Goal: Use online tool/utility: Use online tool/utility

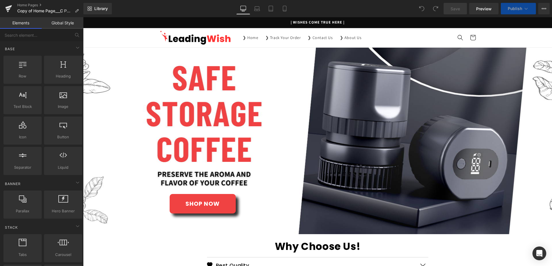
scroll to position [147, 0]
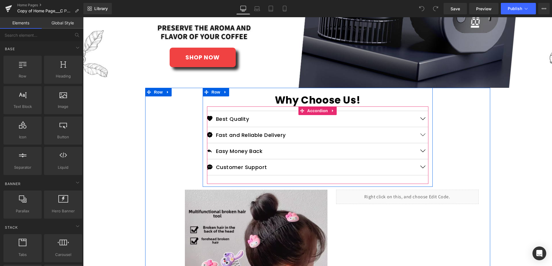
click at [420, 136] on button "button" at bounding box center [422, 135] width 11 height 16
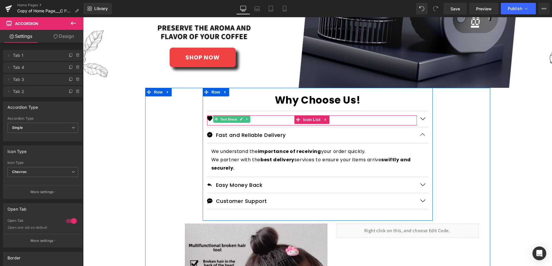
click at [229, 120] on span "Text Block" at bounding box center [228, 119] width 19 height 7
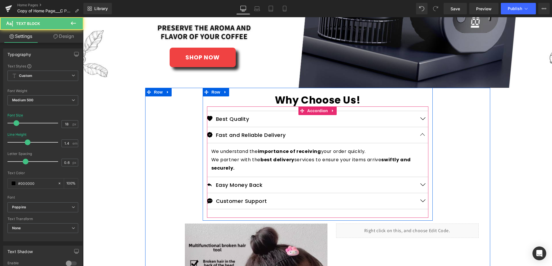
click at [474, 124] on div "Why Choose Us! Heading Icon Best Quality Text Block Icon List We take pride in …" at bounding box center [317, 228] width 345 height 280
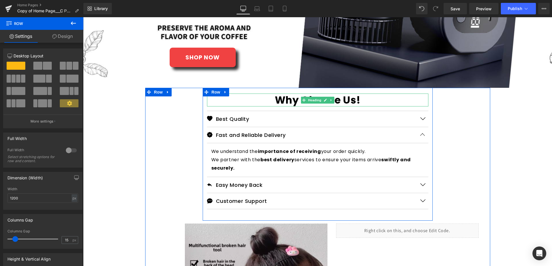
click at [277, 99] on strong "Why Choose Us!" at bounding box center [317, 100] width 85 height 14
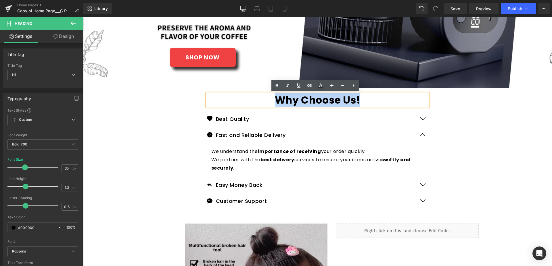
drag, startPoint x: 272, startPoint y: 99, endPoint x: 359, endPoint y: 98, distance: 86.5
click at [359, 98] on strong "Why Choose Us!" at bounding box center [317, 100] width 85 height 14
copy strong "Why Choose Us!"
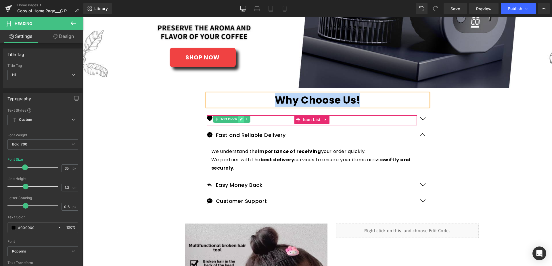
click at [239, 118] on icon at bounding box center [240, 119] width 3 height 3
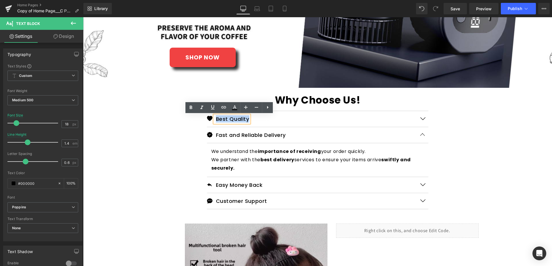
drag, startPoint x: 234, startPoint y: 120, endPoint x: 246, endPoint y: 120, distance: 12.4
click at [246, 120] on div "Best Quality" at bounding box center [231, 119] width 35 height 7
copy p "Best Quality"
click at [423, 116] on button "button" at bounding box center [422, 119] width 11 height 16
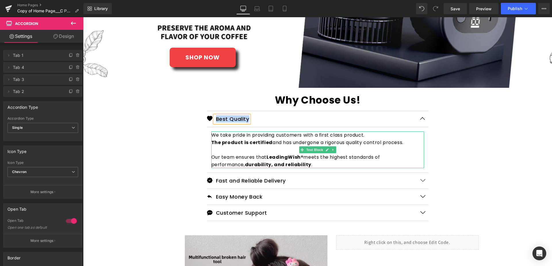
click at [326, 150] on icon at bounding box center [326, 149] width 3 height 3
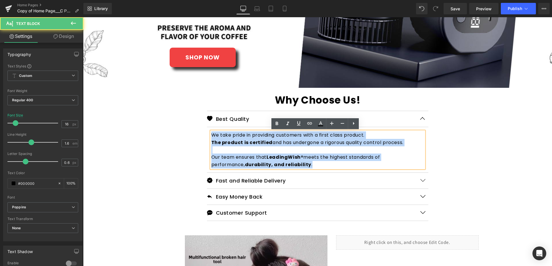
drag, startPoint x: 212, startPoint y: 149, endPoint x: 201, endPoint y: 136, distance: 17.6
click at [203, 136] on div "Why Choose Us! Heading Icon Best Quality Text Block Icon List We take pride in …" at bounding box center [318, 162] width 230 height 136
copy div "We take pride in providing customers with a first class product. The product is…"
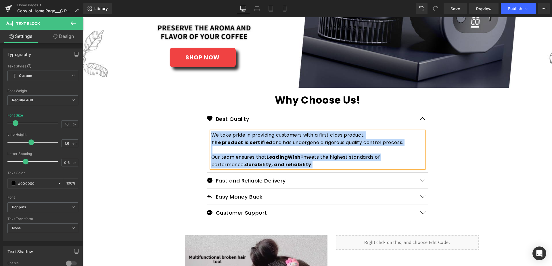
click at [419, 180] on button "button" at bounding box center [422, 181] width 11 height 16
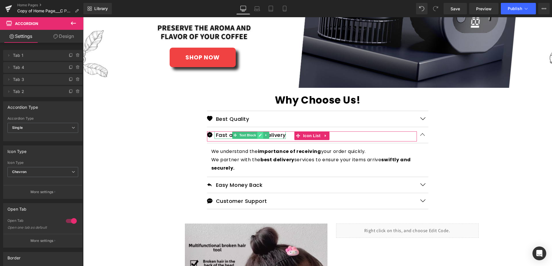
click at [259, 134] on icon at bounding box center [260, 135] width 3 height 3
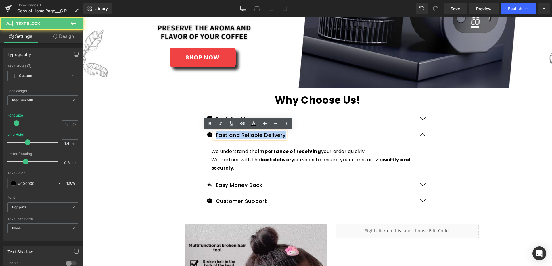
drag, startPoint x: 213, startPoint y: 135, endPoint x: 283, endPoint y: 135, distance: 70.7
click at [283, 135] on div "Fast and Reliable Delivery" at bounding box center [250, 135] width 72 height 7
copy p "Fast and Reliable Delivery"
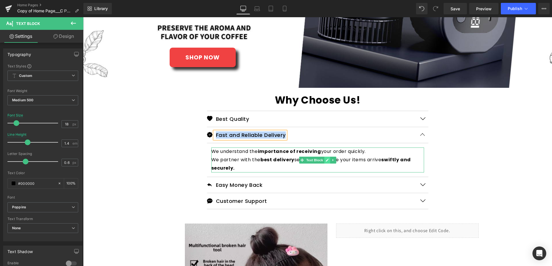
click at [326, 160] on icon at bounding box center [327, 160] width 3 height 3
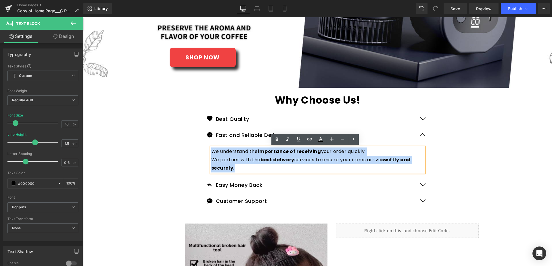
drag, startPoint x: 222, startPoint y: 160, endPoint x: 210, endPoint y: 152, distance: 14.4
click at [211, 152] on p "We understand the importance of receiving your order quickly. We partner with t…" at bounding box center [317, 160] width 213 height 25
copy p "We understand the importance of receiving your order quickly. We partner with t…"
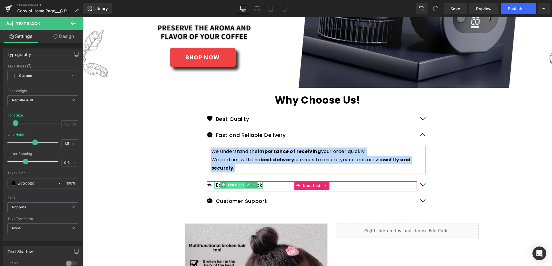
click at [240, 185] on span "Text Block" at bounding box center [235, 185] width 19 height 7
click at [247, 186] on icon at bounding box center [248, 184] width 3 height 3
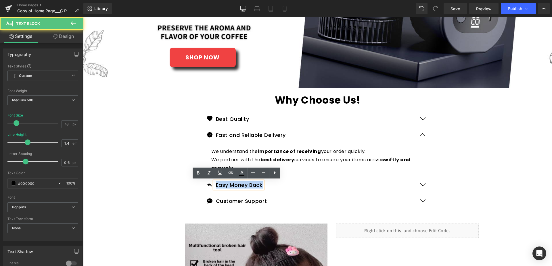
drag, startPoint x: 261, startPoint y: 185, endPoint x: 214, endPoint y: 182, distance: 47.3
click at [216, 182] on p "Easy Money Back" at bounding box center [239, 185] width 47 height 7
copy p "Easy Money Back"
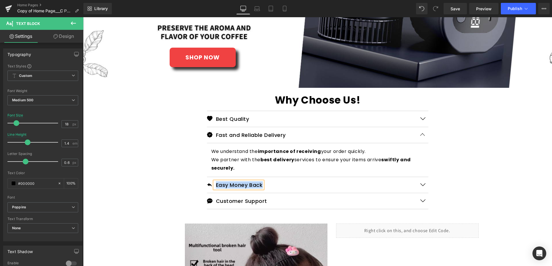
click at [420, 184] on button "button" at bounding box center [422, 185] width 11 height 16
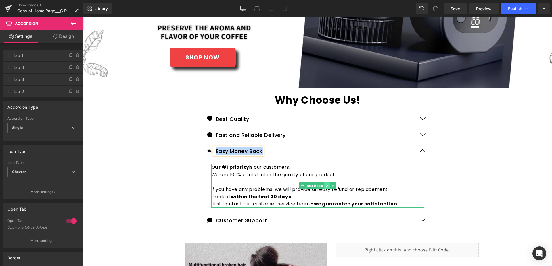
click at [325, 185] on icon at bounding box center [326, 185] width 3 height 3
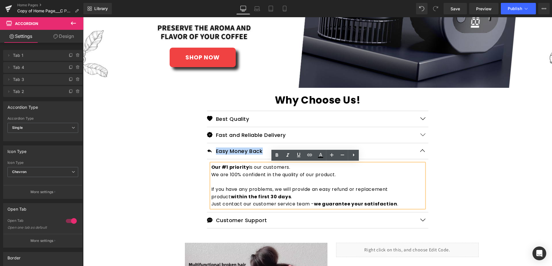
click at [393, 203] on p "We are 100% confident in the quality of our product. If you have any problems, …" at bounding box center [317, 189] width 213 height 37
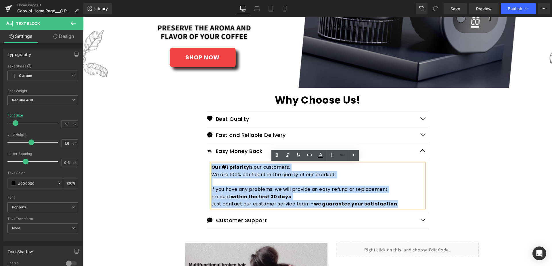
drag, startPoint x: 393, startPoint y: 202, endPoint x: 209, endPoint y: 165, distance: 187.7
click at [211, 165] on div "Our #1 priority is our customers. We are 100% confident in the quality of our p…" at bounding box center [317, 186] width 213 height 44
copy div "Our #1 priority is our customers. We are 100% confident in the quality of our p…"
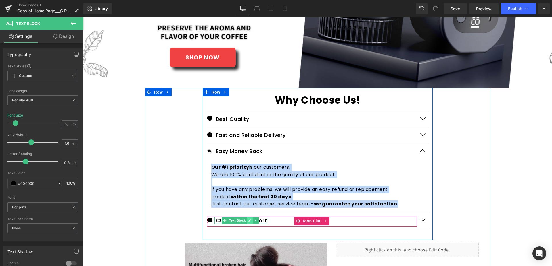
click at [249, 221] on icon at bounding box center [250, 220] width 3 height 3
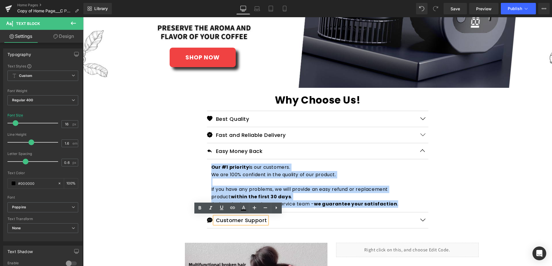
click at [248, 221] on p "Customer Support" at bounding box center [241, 220] width 51 height 7
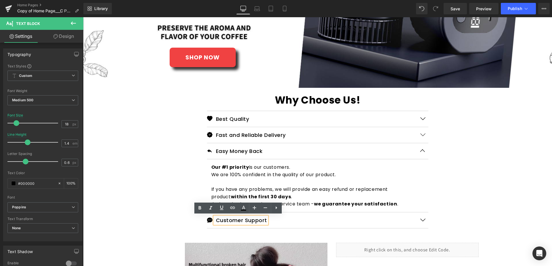
drag, startPoint x: 264, startPoint y: 220, endPoint x: 218, endPoint y: 216, distance: 46.4
click at [218, 217] on div "Customer Support" at bounding box center [240, 220] width 53 height 7
click at [216, 219] on p "Customer Support" at bounding box center [241, 220] width 51 height 7
drag, startPoint x: 214, startPoint y: 220, endPoint x: 263, endPoint y: 219, distance: 48.9
click at [263, 219] on p "Customer Support" at bounding box center [241, 220] width 51 height 7
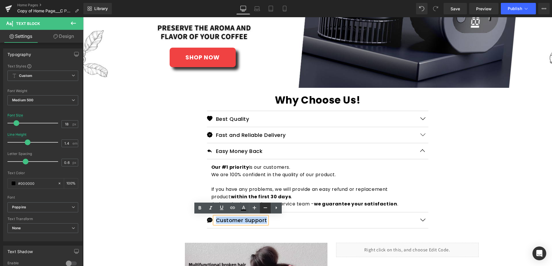
copy p "Customer Support"
click at [422, 221] on button "button" at bounding box center [422, 221] width 11 height 16
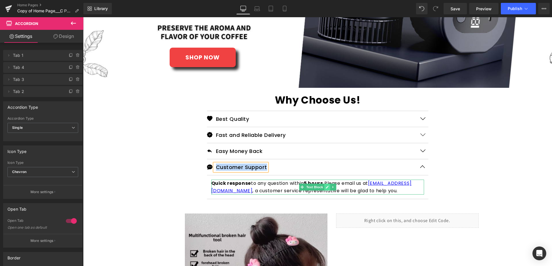
click at [324, 186] on link at bounding box center [327, 187] width 6 height 7
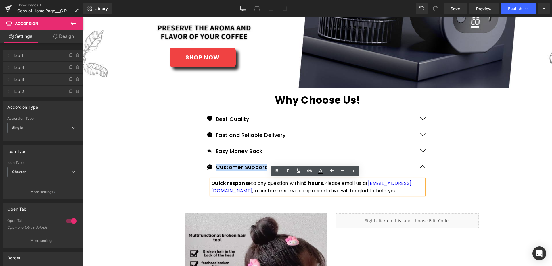
click at [421, 192] on p "Quick response to any question within 5 hours. Please email us at [EMAIL_ADDRES…" at bounding box center [317, 187] width 213 height 15
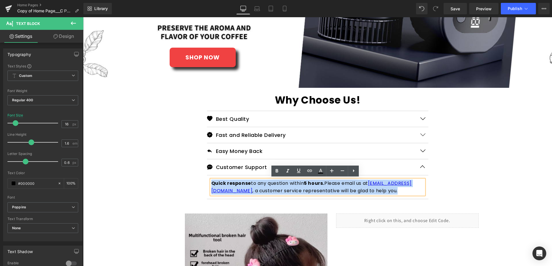
drag, startPoint x: 421, startPoint y: 191, endPoint x: 210, endPoint y: 185, distance: 211.0
click at [211, 185] on p "Quick response to any question within 5 hours. Please email us at [EMAIL_ADDRES…" at bounding box center [317, 187] width 213 height 15
copy p "Quick response to any question within 5 hours. Please email us at [EMAIL_ADDRES…"
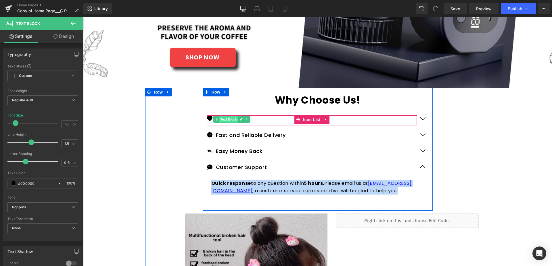
click at [222, 119] on span "Text Block" at bounding box center [228, 119] width 19 height 7
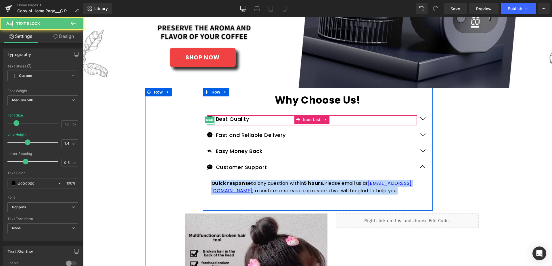
click at [206, 119] on span "Icon" at bounding box center [209, 120] width 9 height 7
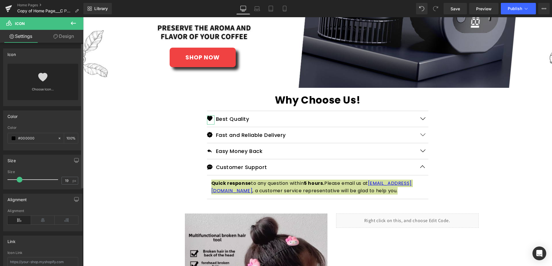
click at [38, 81] on icon at bounding box center [42, 77] width 9 height 9
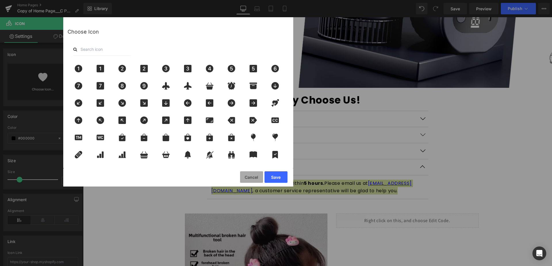
click at [258, 176] on button "Cancel" at bounding box center [251, 177] width 23 height 11
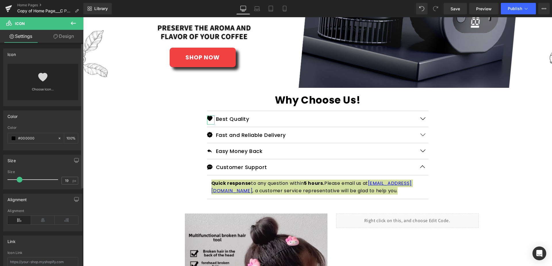
click at [56, 75] on div "Choose Icon..." at bounding box center [42, 82] width 71 height 37
